Goal: Task Accomplishment & Management: Manage account settings

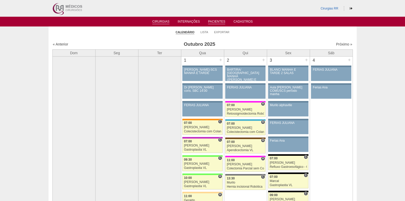
click at [209, 22] on link "Pacientes" at bounding box center [216, 22] width 17 height 4
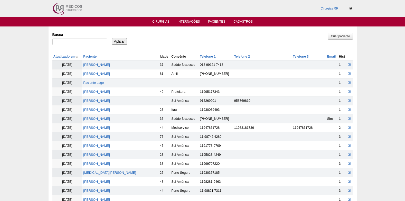
click at [83, 46] on div at bounding box center [79, 43] width 55 height 9
click at [84, 44] on input "Busca" at bounding box center [79, 42] width 55 height 7
type input "TAMIRIS"
click at [115, 42] on input "Aplicar" at bounding box center [119, 41] width 15 height 7
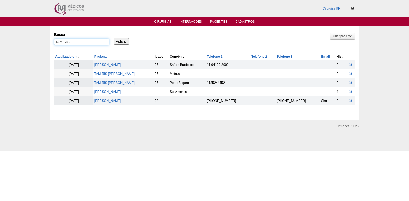
click at [89, 41] on input "TAMIRIS" at bounding box center [81, 42] width 55 height 7
drag, startPoint x: 78, startPoint y: 41, endPoint x: 50, endPoint y: 41, distance: 27.7
click at [50, 41] on div "Pacientes Criar paciente Busca TAMIRIS Aplicar Atualizado em Paciente Idade" at bounding box center [204, 73] width 409 height 94
paste input "IDALINA MARIA CARREIRA ALVES DA CRUZ"
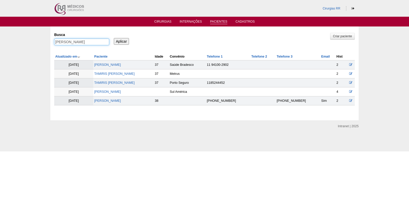
type input "IDALINA MARIA CARREIRA ALVES DA CRUZ"
click at [125, 42] on input "Aplicar" at bounding box center [121, 41] width 15 height 7
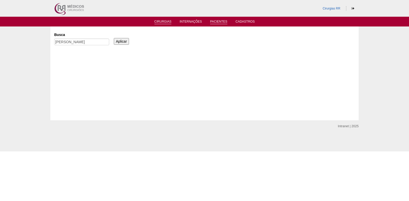
click at [159, 22] on link "Cirurgias" at bounding box center [162, 22] width 17 height 4
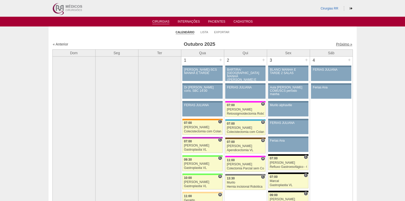
click at [338, 44] on link "Próximo »" at bounding box center [344, 44] width 16 height 4
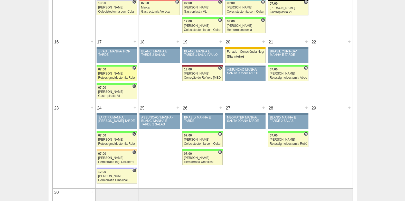
scroll to position [334, 0]
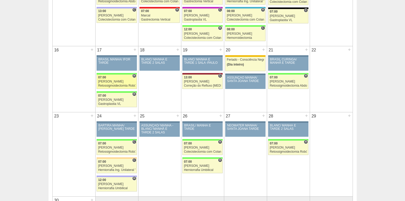
click at [110, 82] on div "[PERSON_NAME]" at bounding box center [116, 81] width 37 height 3
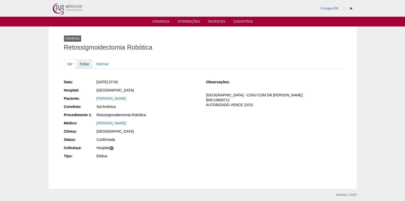
click at [83, 62] on link "Editar" at bounding box center [85, 64] width 16 height 10
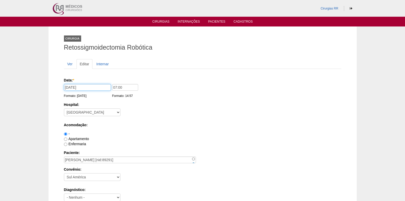
click at [92, 87] on input "17/11/2025" at bounding box center [87, 87] width 47 height 7
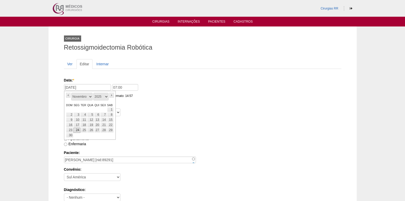
click at [78, 130] on link "24" at bounding box center [76, 130] width 7 height 5
type input "24/11/2025"
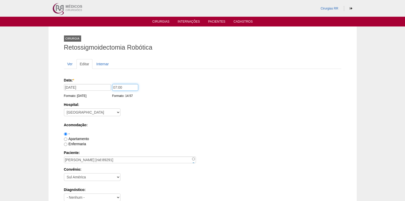
drag, startPoint x: 126, startPoint y: 87, endPoint x: 108, endPoint y: 88, distance: 17.5
click at [108, 83] on div "Data: * 24/11/2025 Formato: 07/10/2025 07:00 Formato: 14:57" at bounding box center [202, 80] width 276 height 5
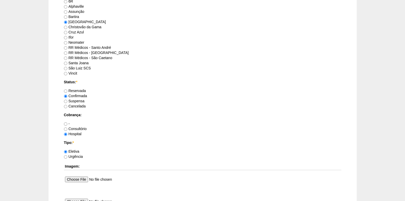
scroll to position [437, 0]
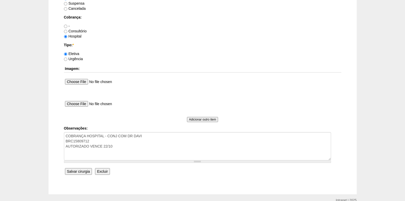
type input "13:00"
click at [78, 171] on input "Salvar cirurgia" at bounding box center [78, 171] width 27 height 7
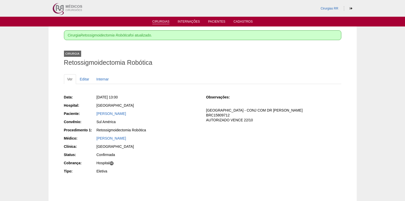
click at [161, 22] on link "Cirurgias" at bounding box center [160, 22] width 17 height 4
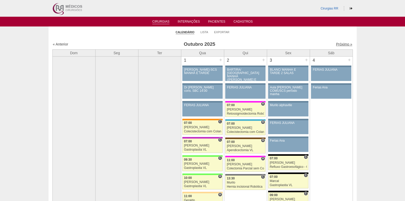
click at [336, 43] on link "Próximo »" at bounding box center [344, 44] width 16 height 4
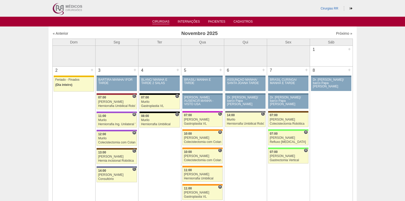
click at [158, 22] on link "Cirurgias" at bounding box center [160, 22] width 17 height 4
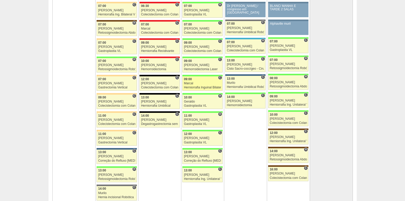
scroll to position [1100, 0]
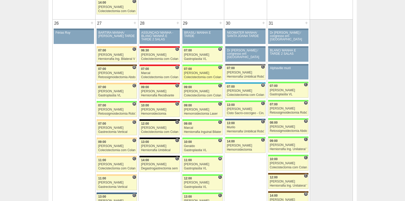
click at [194, 71] on link "89386 Felipe Rossi C 07:00 Felipe Rossi Colecistectomia com Colangiografia VL H…" at bounding box center [202, 73] width 40 height 14
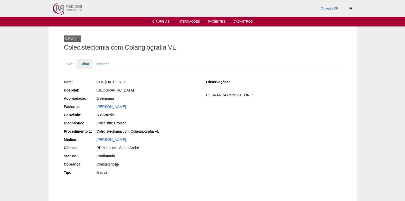
click at [87, 66] on link "Editar" at bounding box center [85, 64] width 16 height 10
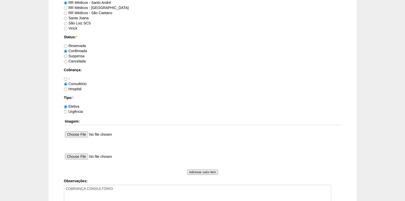
scroll to position [437, 0]
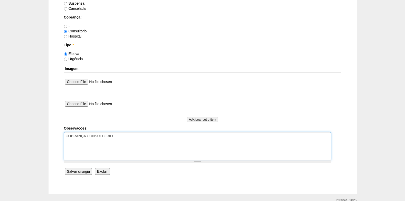
click at [143, 147] on textarea "COBRANÇA CONSULTÓRIO" at bounding box center [197, 146] width 267 height 28
type textarea "COBRANÇA CONSULTÓRIO hor disp 12h"
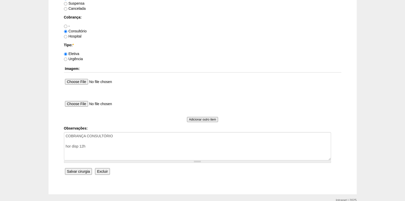
click at [82, 172] on input "Salvar cirurgia" at bounding box center [78, 171] width 27 height 7
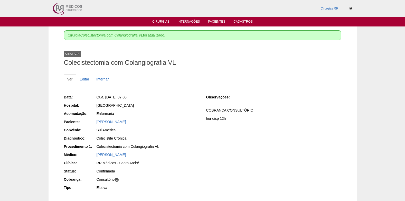
click at [160, 22] on link "Cirurgias" at bounding box center [160, 22] width 17 height 4
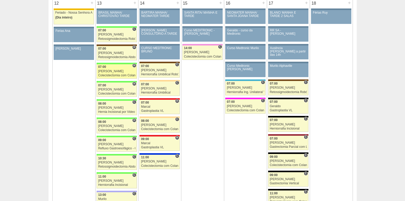
scroll to position [565, 0]
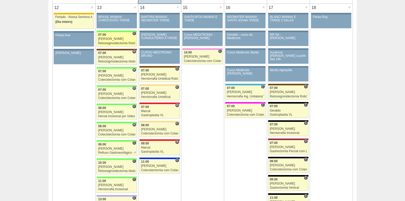
click at [109, 37] on div "[PERSON_NAME]" at bounding box center [116, 38] width 37 height 3
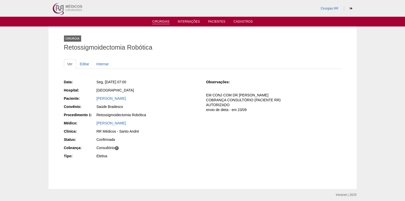
click at [158, 23] on link "Cirurgias" at bounding box center [160, 22] width 17 height 4
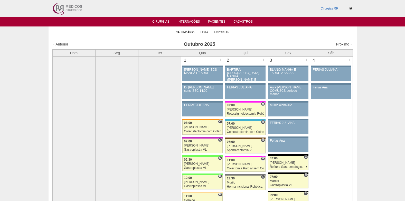
click at [212, 20] on link "Pacientes" at bounding box center [216, 22] width 17 height 4
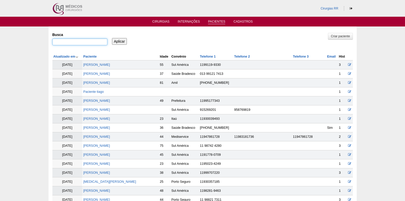
click at [88, 42] on input "Busca" at bounding box center [79, 42] width 55 height 7
paste input "ANDREA DOS SANTOS QUINTO"
type input "ANDREA DOS SANTOS QUINTO"
click at [118, 42] on input "Aplicar" at bounding box center [119, 41] width 15 height 7
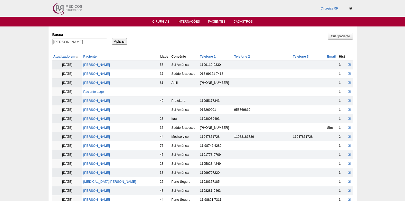
scroll to position [0, 0]
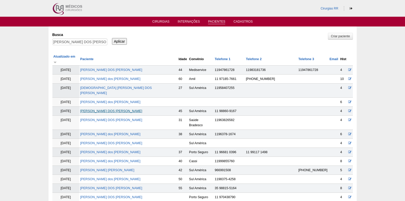
click at [108, 109] on link "[PERSON_NAME]" at bounding box center [111, 111] width 62 height 4
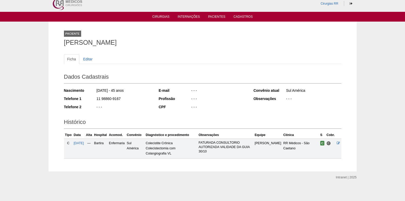
scroll to position [6, 0]
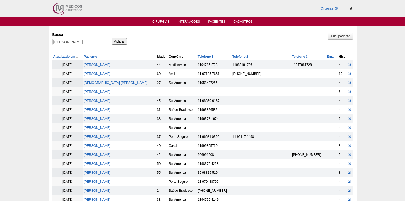
click at [162, 23] on link "Cirurgias" at bounding box center [160, 22] width 17 height 4
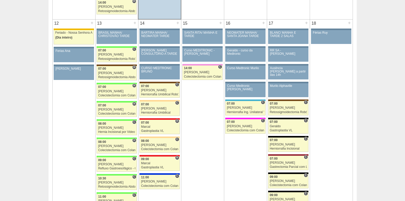
scroll to position [616, 0]
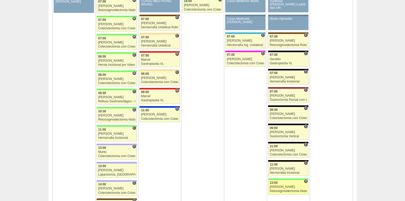
click at [283, 184] on div "13:00" at bounding box center [288, 182] width 37 height 3
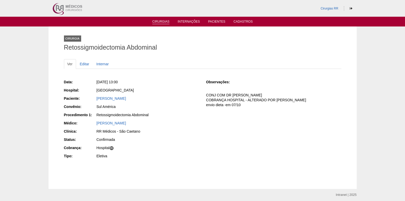
click at [157, 21] on link "Cirurgias" at bounding box center [160, 22] width 17 height 4
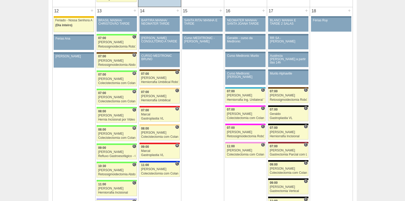
scroll to position [565, 0]
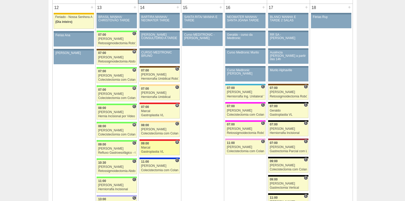
click at [152, 151] on div "Gastroplastia VL" at bounding box center [159, 151] width 37 height 3
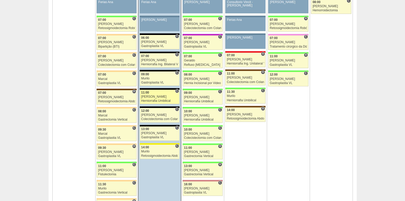
scroll to position [334, 0]
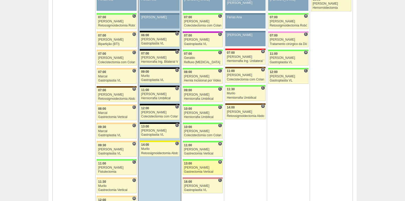
click at [194, 165] on div "13:00" at bounding box center [202, 163] width 37 height 3
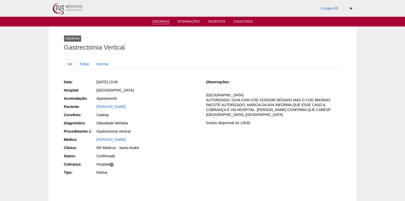
click at [164, 22] on link "Cirurgias" at bounding box center [160, 22] width 17 height 4
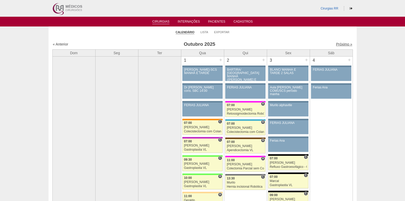
click at [336, 45] on link "Próximo »" at bounding box center [344, 44] width 16 height 4
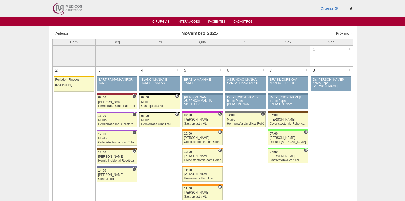
click at [63, 33] on link "« Anterior" at bounding box center [60, 33] width 15 height 4
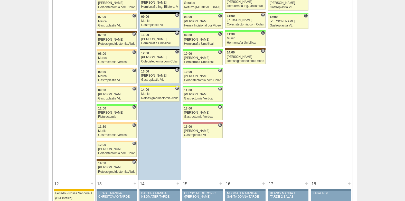
scroll to position [385, 0]
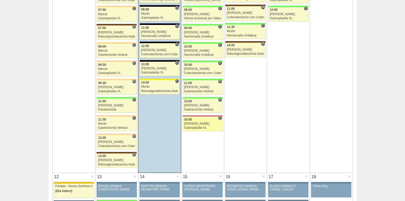
click at [197, 121] on link "88302 Cirurgias RR C 16:00 Paulo Regina Gastroplastia VL Hospital Santa Helena …" at bounding box center [203, 124] width 40 height 14
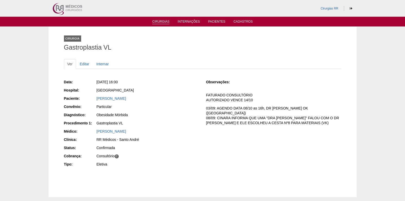
click at [163, 21] on link "Cirurgias" at bounding box center [160, 22] width 17 height 4
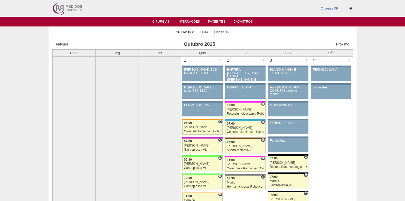
click at [339, 44] on link "Próximo »" at bounding box center [344, 44] width 16 height 4
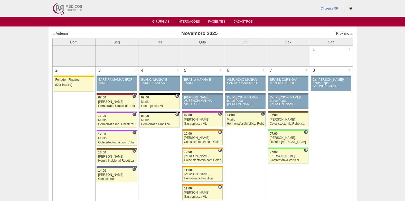
click at [56, 30] on div "« Anterior Novembro 2025 Próximo »" at bounding box center [202, 34] width 300 height 8
click at [58, 32] on link "« Anterior" at bounding box center [60, 33] width 15 height 4
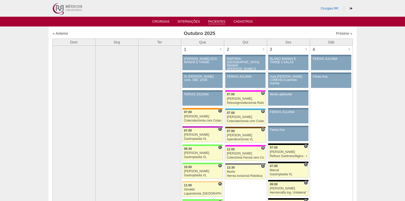
click at [219, 22] on link "Pacientes" at bounding box center [216, 22] width 17 height 4
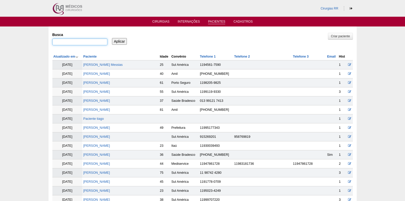
click at [97, 41] on input "Busca" at bounding box center [79, 42] width 55 height 7
type input "yasmin"
click at [117, 40] on input "Aplicar" at bounding box center [119, 41] width 15 height 7
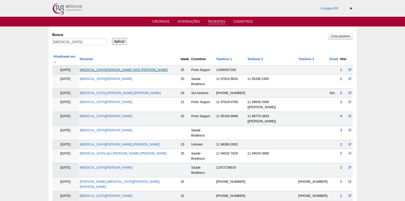
click at [117, 68] on link "[MEDICAL_DATA][PERSON_NAME] DOS [PERSON_NAME]" at bounding box center [124, 70] width 88 height 4
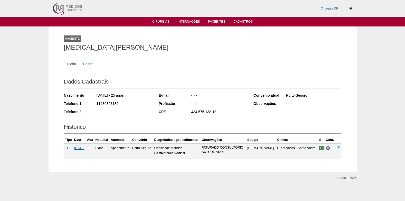
click at [84, 147] on span "[DATE]" at bounding box center [79, 148] width 10 height 4
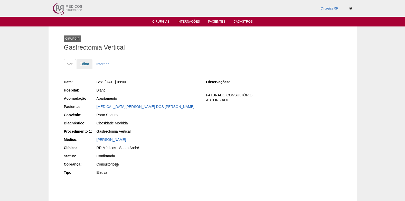
click at [89, 64] on link "Editar" at bounding box center [85, 64] width 16 height 10
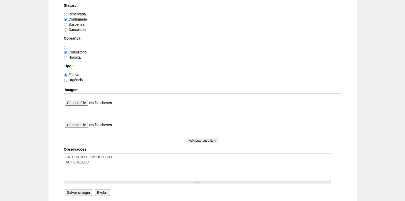
scroll to position [461, 0]
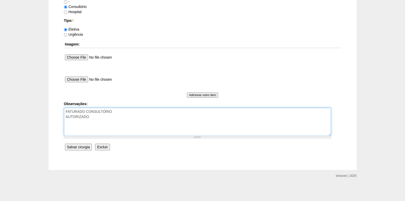
click at [124, 123] on textarea "FATURADO CONSULTÓRIO AUTORIZADO" at bounding box center [197, 122] width 267 height 28
type textarea "FATURADO CONSULTÓRIO AUTORIZADO VENCE 09/11"
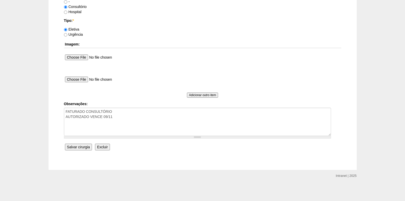
click at [80, 145] on input "Salvar cirurgia" at bounding box center [78, 147] width 27 height 7
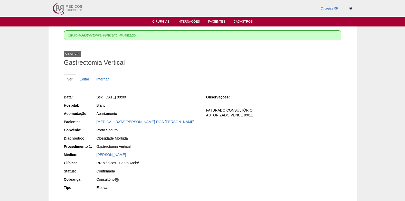
click at [159, 22] on link "Cirurgias" at bounding box center [160, 22] width 17 height 4
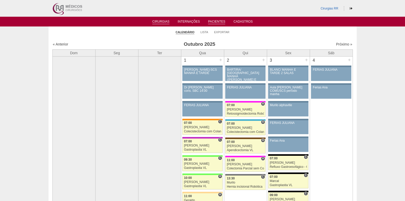
click at [215, 22] on link "Pacientes" at bounding box center [216, 22] width 17 height 4
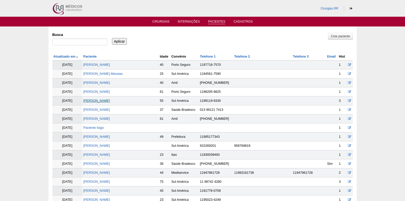
click at [106, 101] on link "[PERSON_NAME]" at bounding box center [96, 101] width 27 height 4
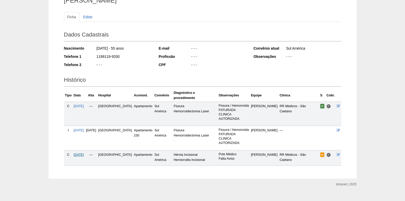
scroll to position [47, 0]
click at [80, 153] on span "[DATE]" at bounding box center [79, 155] width 10 height 4
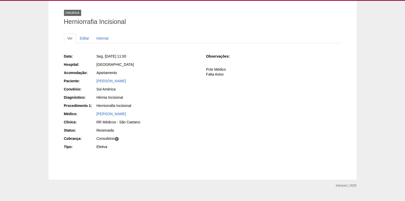
scroll to position [26, 0]
click at [83, 41] on link "Editar" at bounding box center [85, 38] width 16 height 10
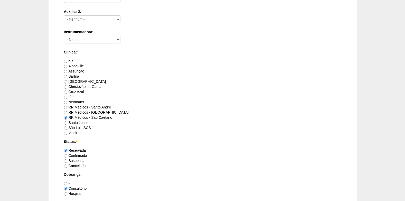
scroll to position [334, 0]
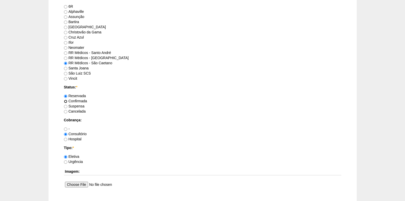
click at [66, 101] on input "Confirmada" at bounding box center [65, 101] width 3 height 3
radio input "true"
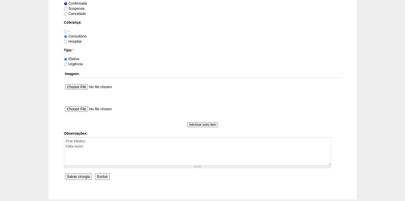
scroll to position [437, 0]
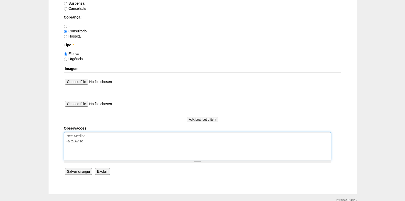
click at [94, 142] on textarea "Pcte Médico Falta Aviso" at bounding box center [197, 146] width 267 height 28
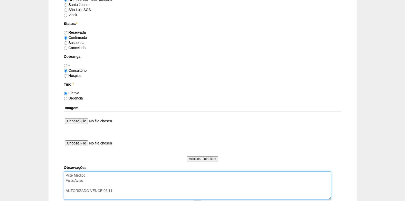
scroll to position [461, 0]
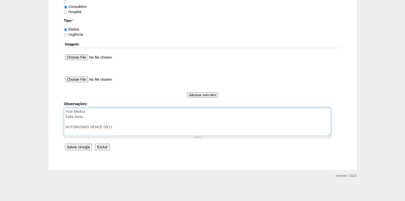
click at [101, 122] on textarea "Pcte Médico Falta Aviso" at bounding box center [197, 122] width 267 height 28
type textarea "Pcte Médico Falta Aviso COBRANÇA CONSULTÓRIO AUTORIZADO VENCE 06/11"
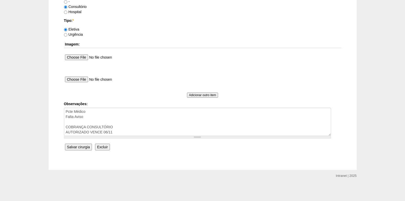
click at [84, 147] on input "Salvar cirurgia" at bounding box center [78, 147] width 27 height 7
